Goal: Task Accomplishment & Management: Use online tool/utility

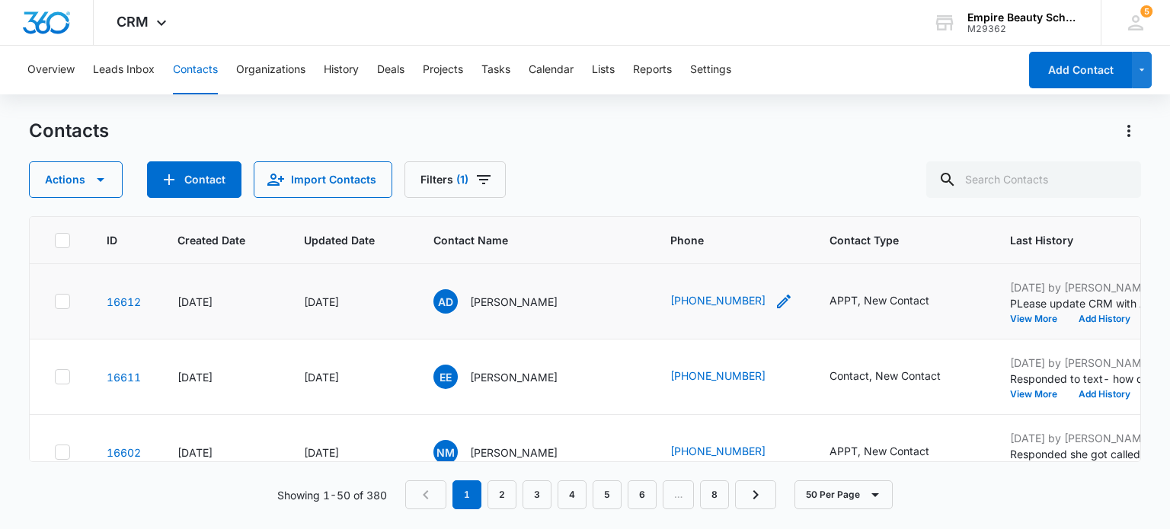
scroll to position [0, 280]
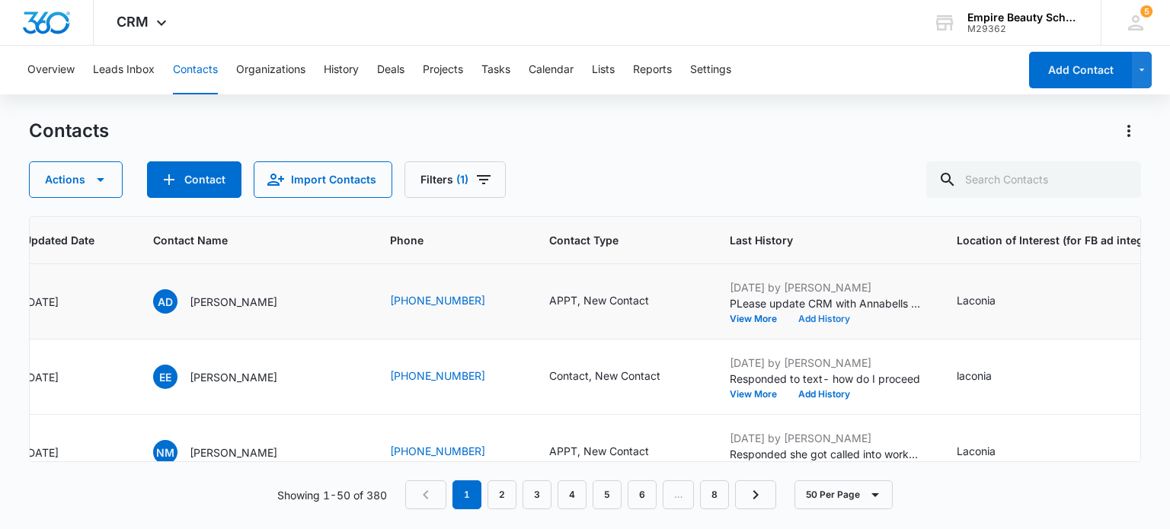
click at [789, 316] on button "Add History" at bounding box center [823, 318] width 73 height 9
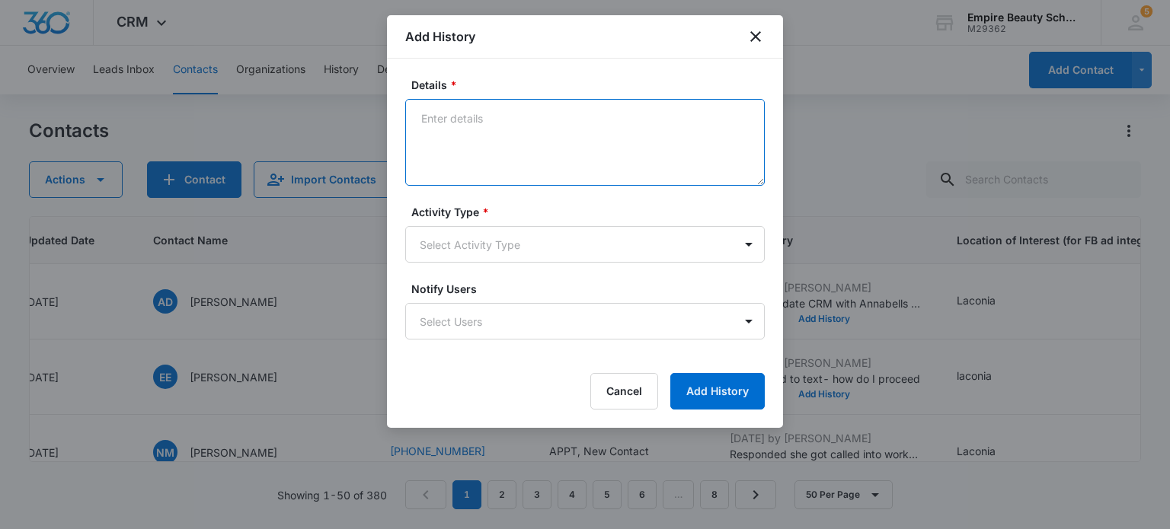
click at [487, 108] on textarea "Details *" at bounding box center [584, 142] width 359 height 87
type textarea "Text details for Appointment to confirm they will be there."
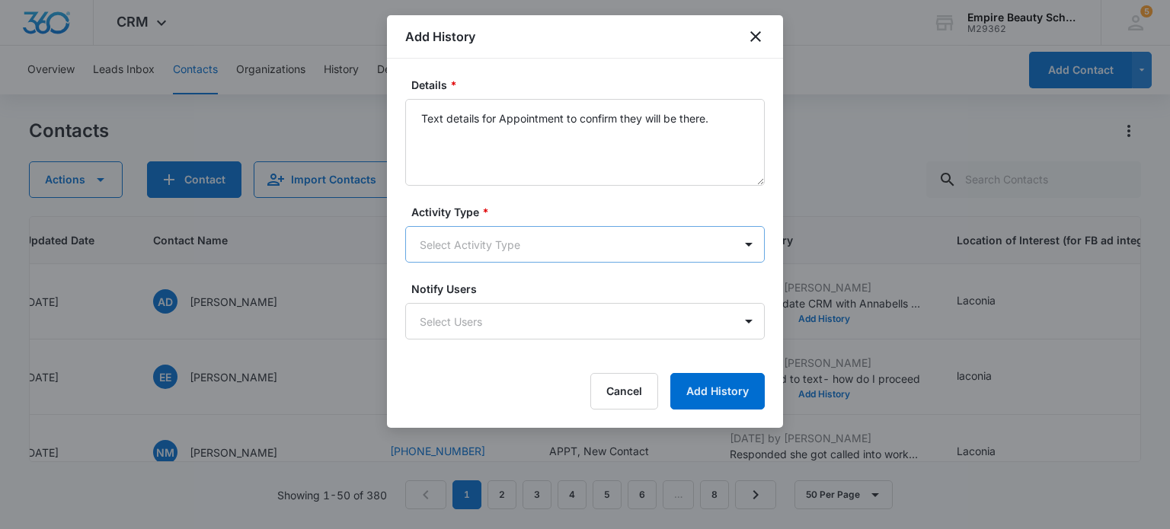
click at [579, 245] on body "CRM Apps Forms CRM Email Shop Payments POS Files Brand Settings Empire Beauty S…" at bounding box center [585, 264] width 1170 height 529
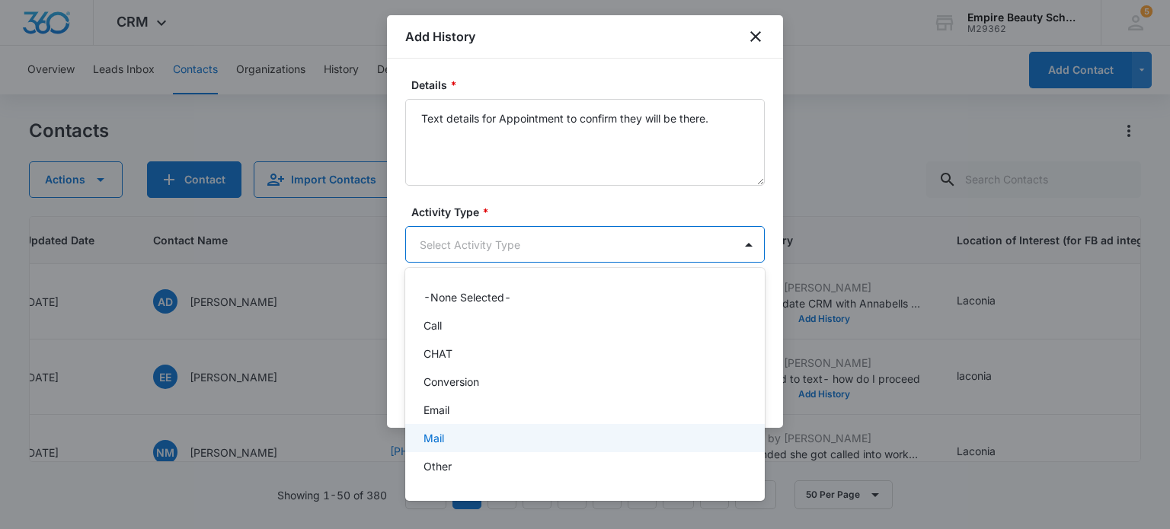
scroll to position [79, 0]
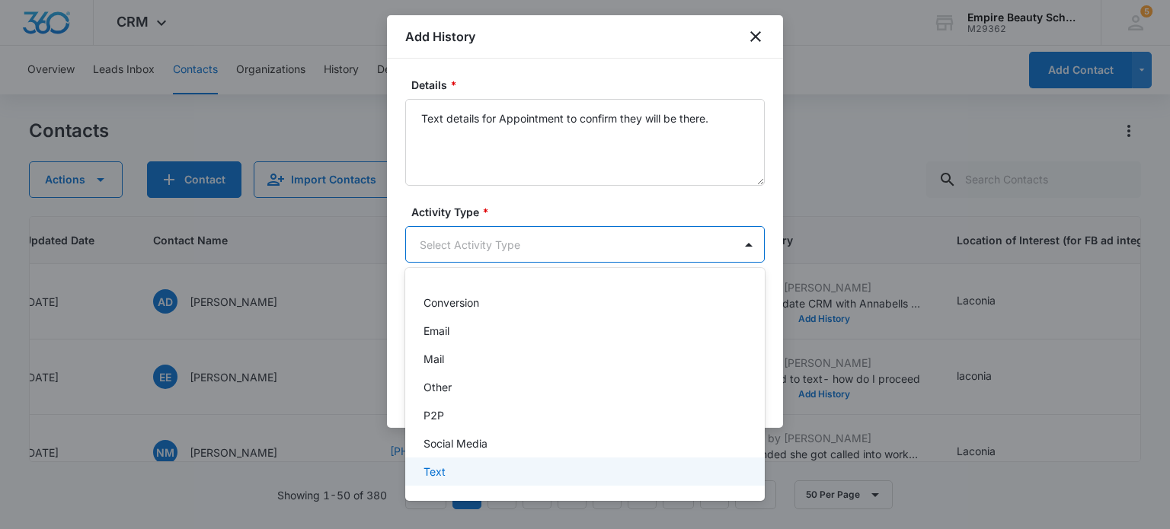
click at [452, 472] on div "Text" at bounding box center [583, 472] width 320 height 16
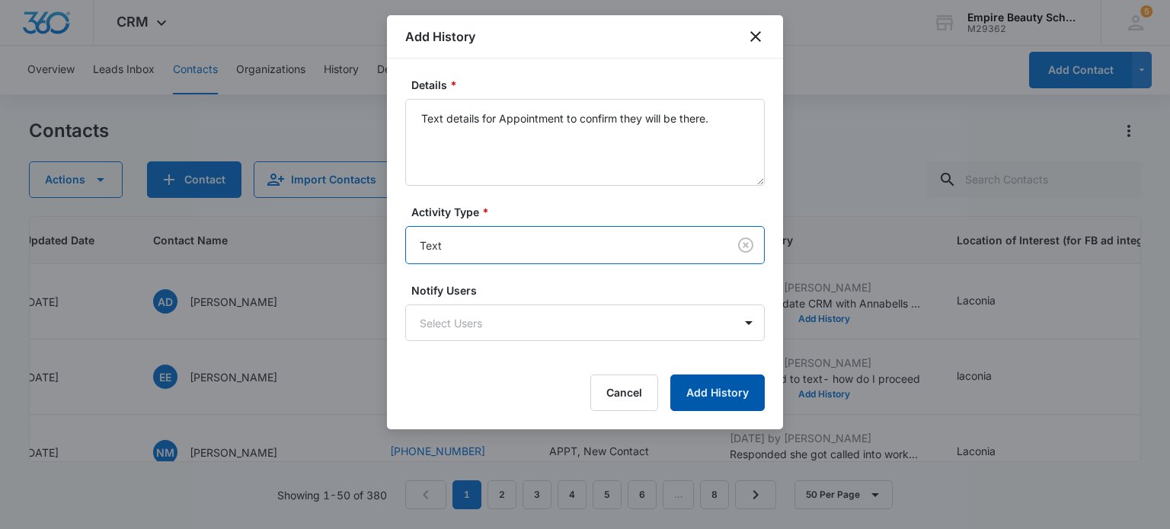
click at [714, 398] on button "Add History" at bounding box center [717, 393] width 94 height 37
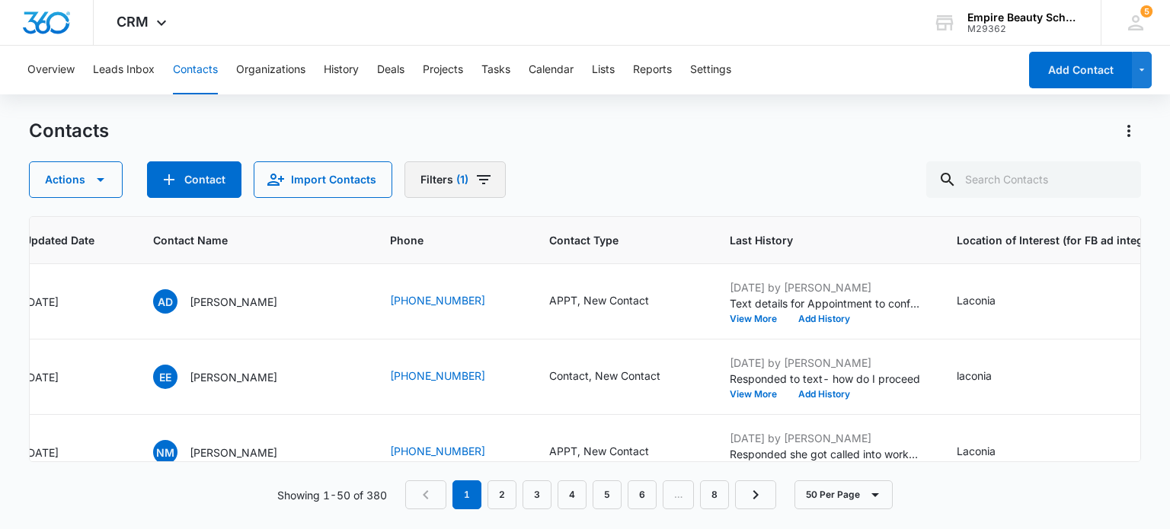
click at [480, 186] on icon "Filters" at bounding box center [483, 180] width 18 height 18
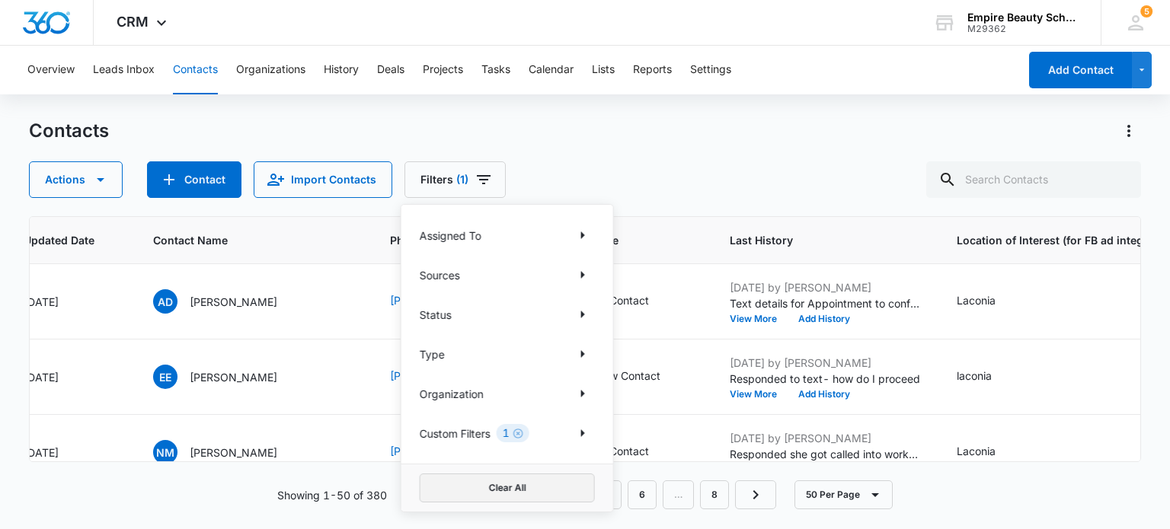
click at [506, 488] on button "Clear All" at bounding box center [507, 488] width 175 height 29
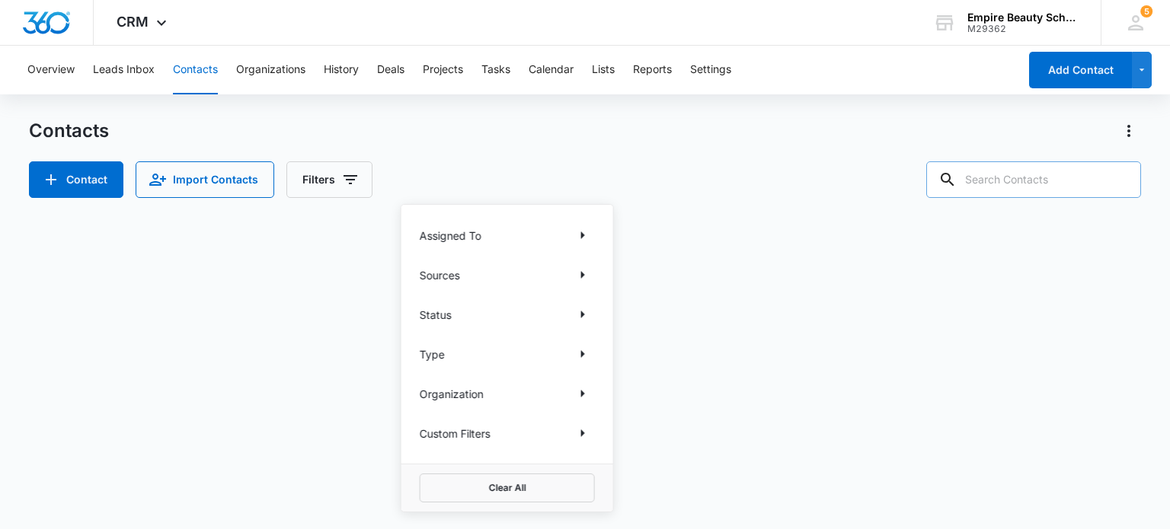
click at [1004, 175] on input "text" at bounding box center [1033, 179] width 215 height 37
type input "3070"
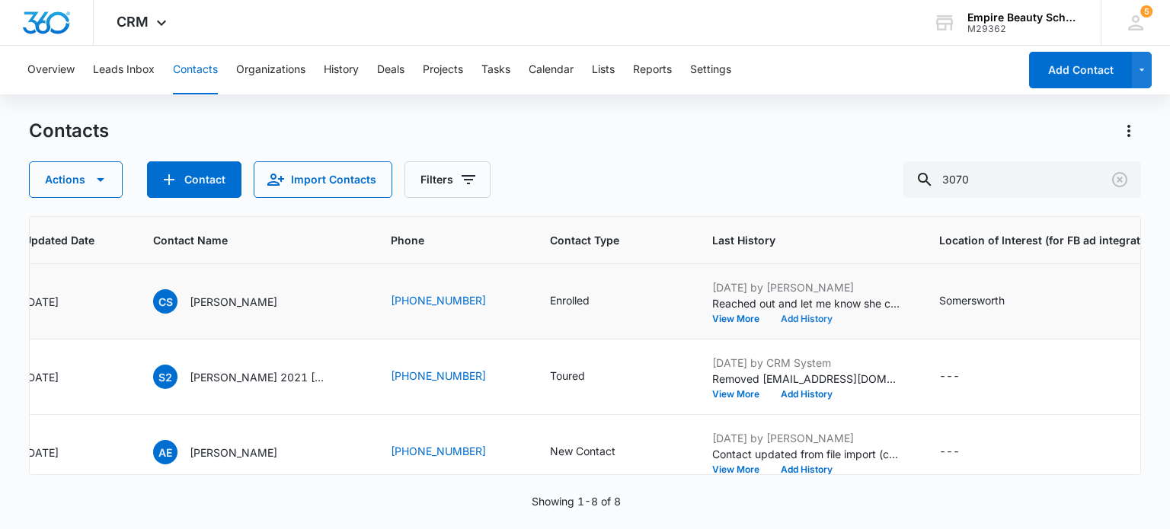
click at [770, 321] on button "Add History" at bounding box center [806, 318] width 73 height 9
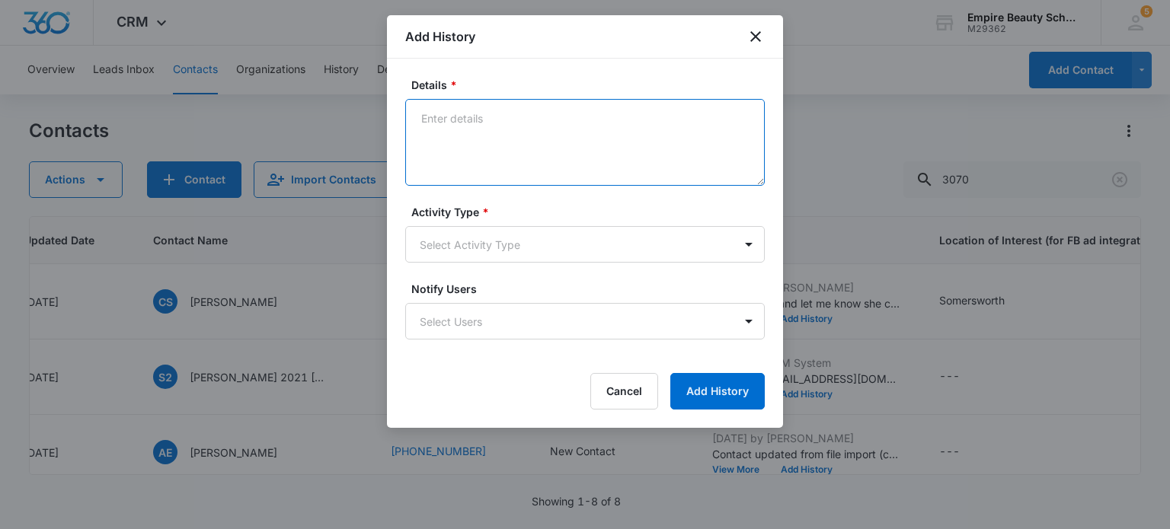
click at [518, 131] on textarea "Details *" at bounding box center [584, 142] width 359 height 87
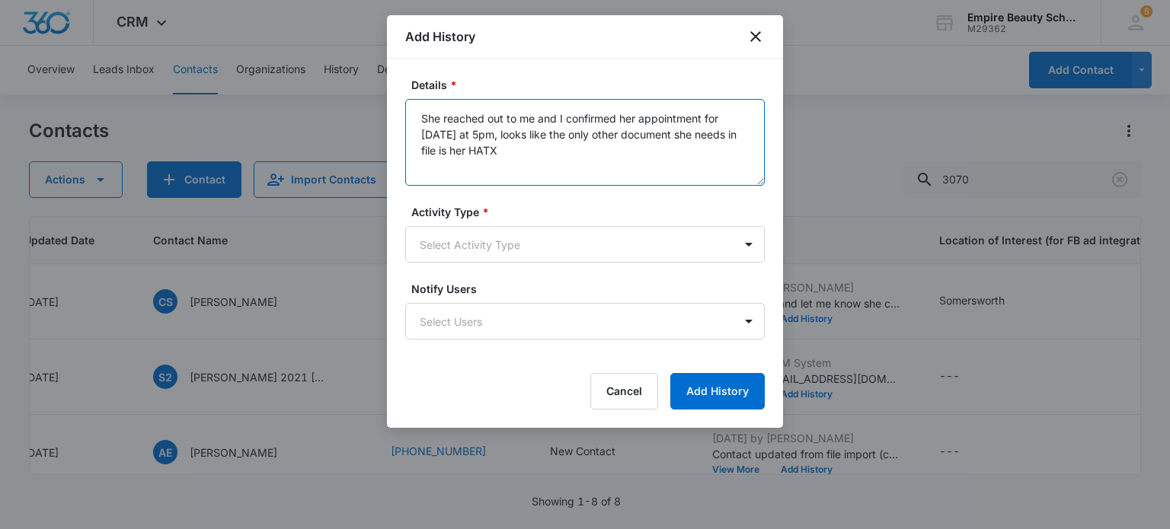
click at [496, 152] on textarea "She reached out to me and I confirmed her appointment for [DATE] at 5pm, looks …" at bounding box center [584, 142] width 359 height 87
type textarea "She reached out to me and I confirmed her appointment for [DATE] at 5pm, looks …"
click at [476, 241] on body "CRM Apps Forms CRM Email Shop Payments POS Files Brand Settings Empire Beauty S…" at bounding box center [585, 264] width 1170 height 529
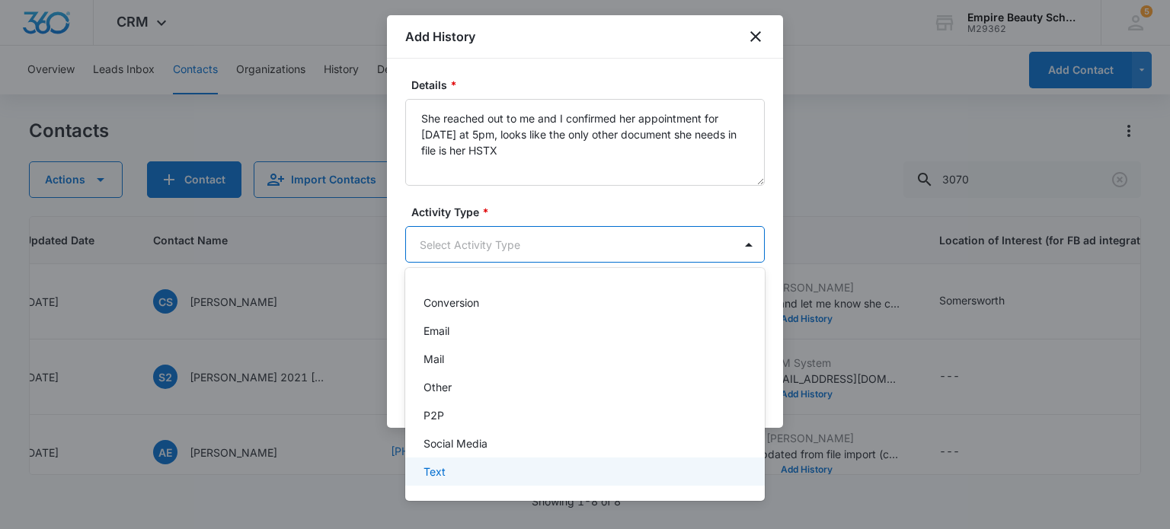
click at [432, 471] on p "Text" at bounding box center [434, 472] width 22 height 16
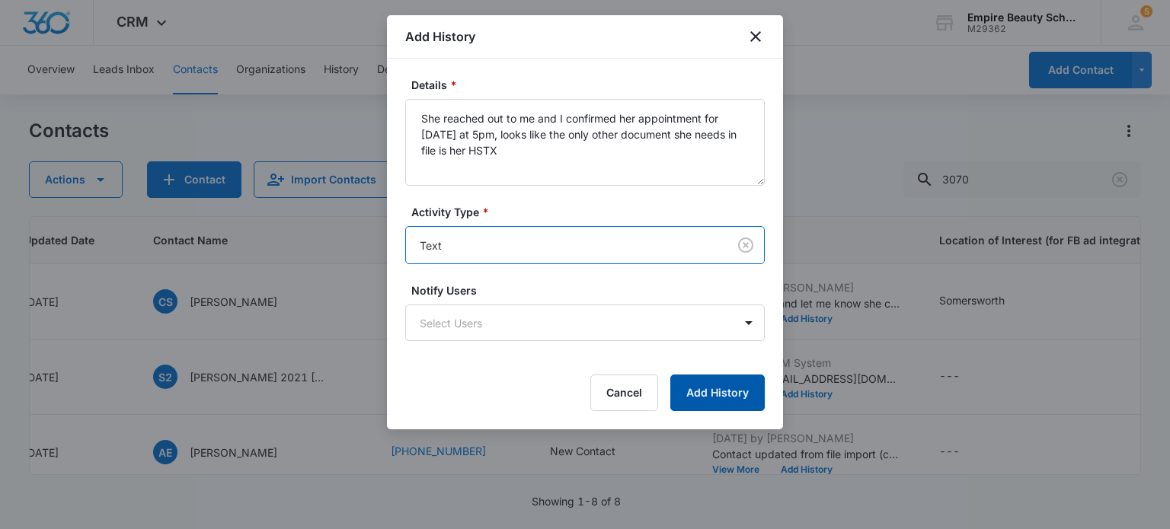
click at [716, 397] on button "Add History" at bounding box center [717, 393] width 94 height 37
